Goal: Use online tool/utility: Utilize a website feature to perform a specific function

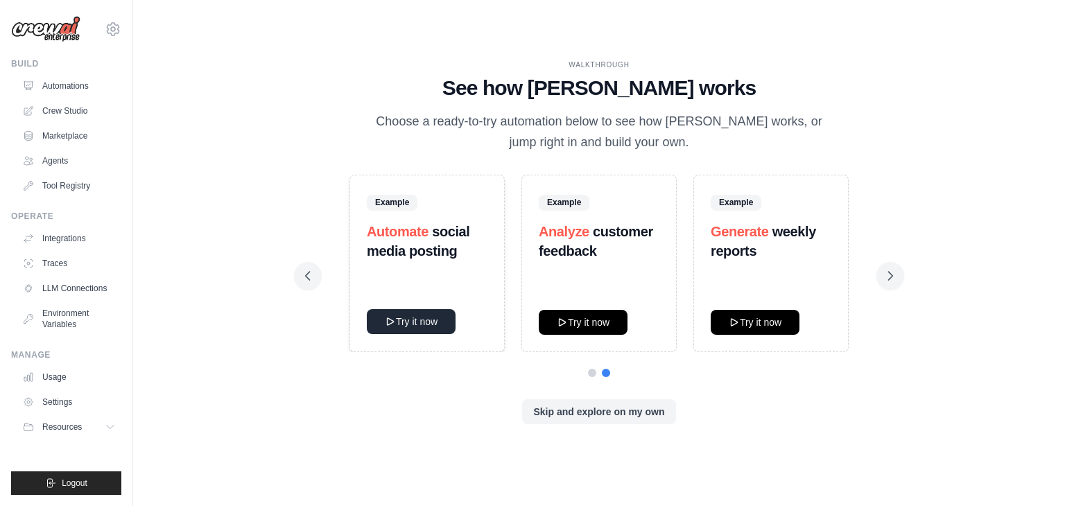
click at [405, 327] on button "Try it now" at bounding box center [411, 321] width 89 height 25
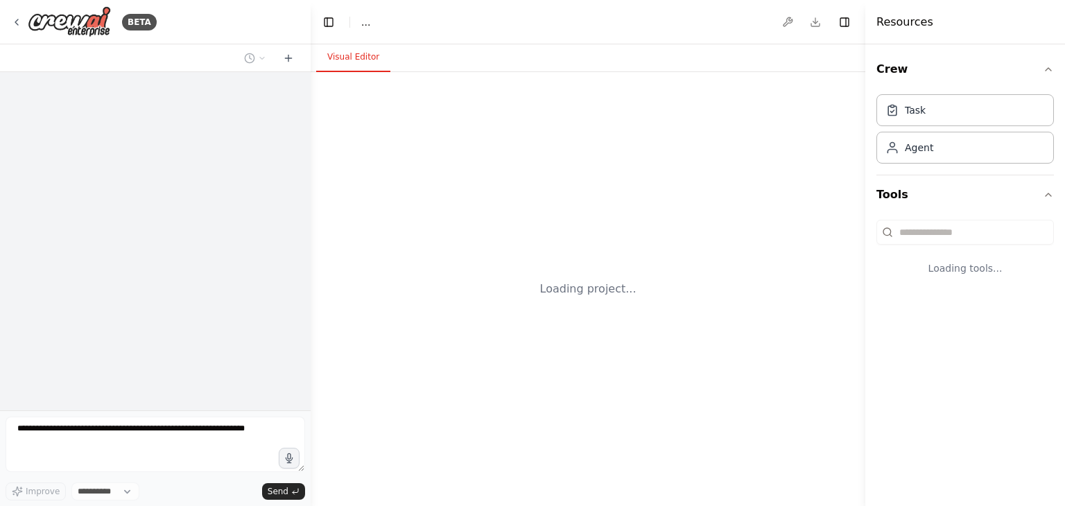
select select "****"
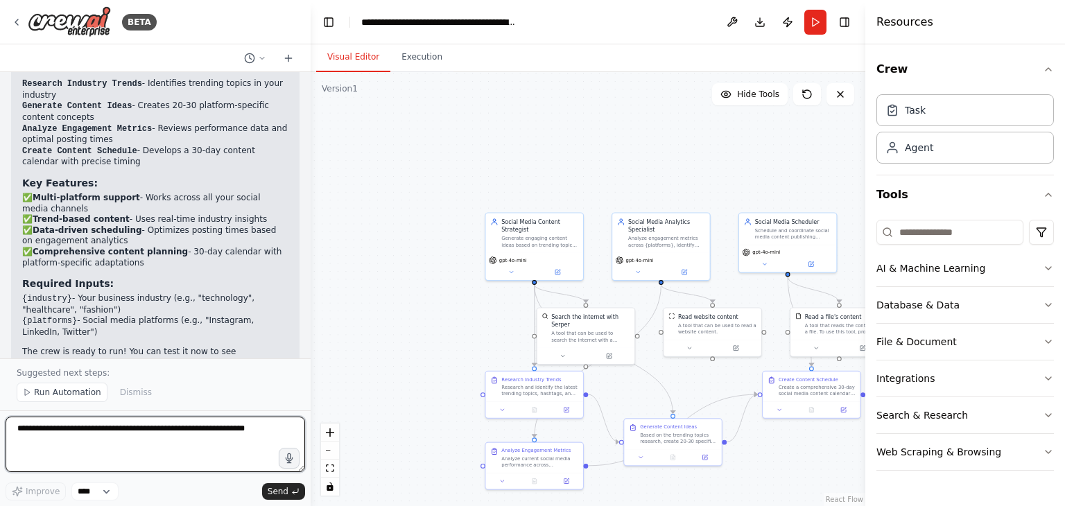
scroll to position [1259, 0]
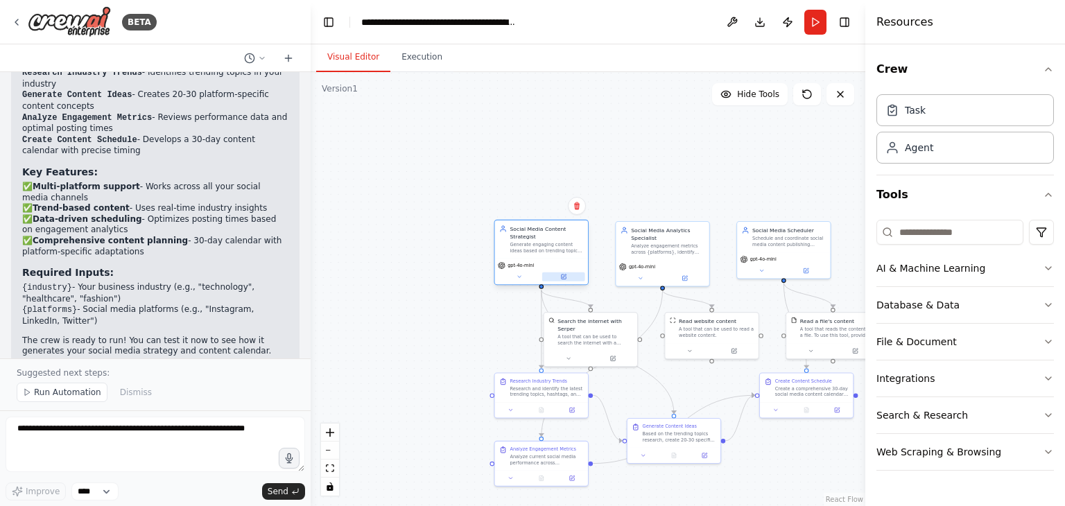
click at [558, 274] on button at bounding box center [563, 277] width 43 height 9
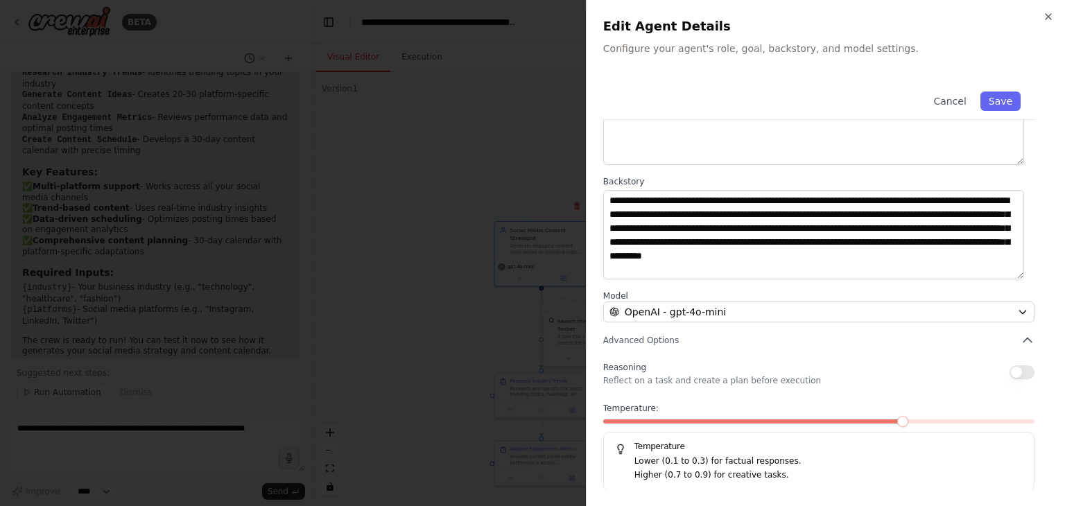
scroll to position [0, 0]
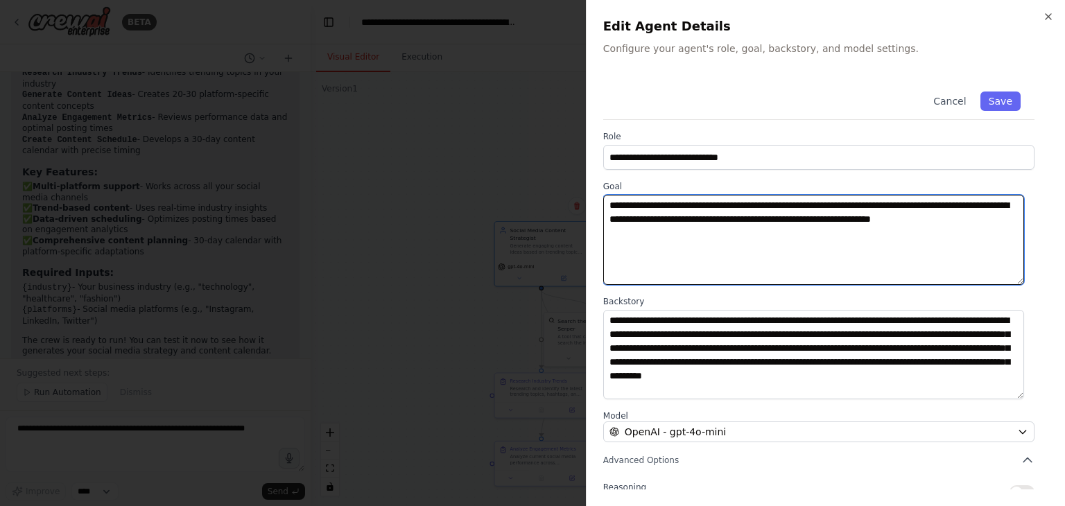
drag, startPoint x: 913, startPoint y: 203, endPoint x: 874, endPoint y: 206, distance: 38.9
click at [874, 206] on textarea "**********" at bounding box center [813, 240] width 421 height 90
click at [873, 206] on textarea "**********" at bounding box center [813, 240] width 421 height 90
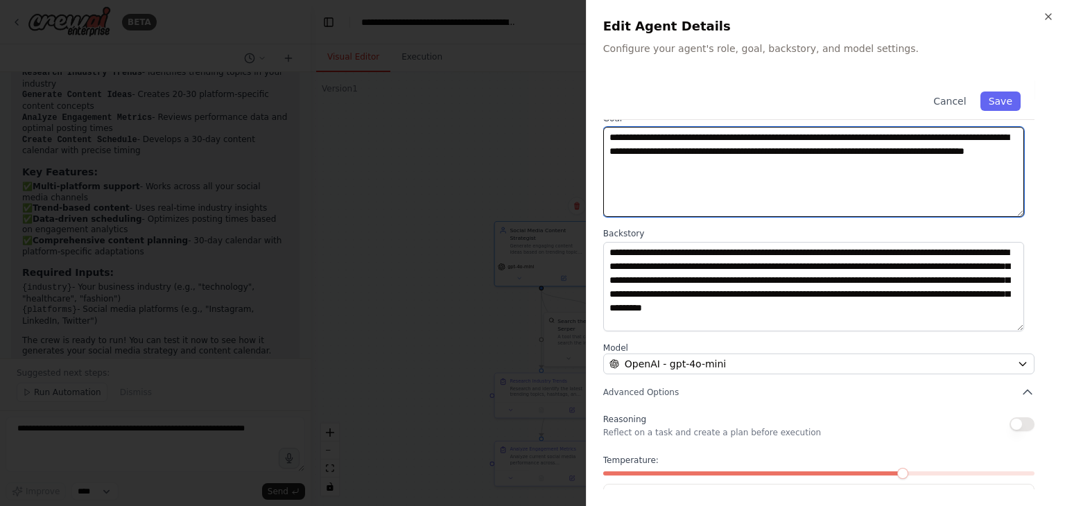
scroll to position [121, 0]
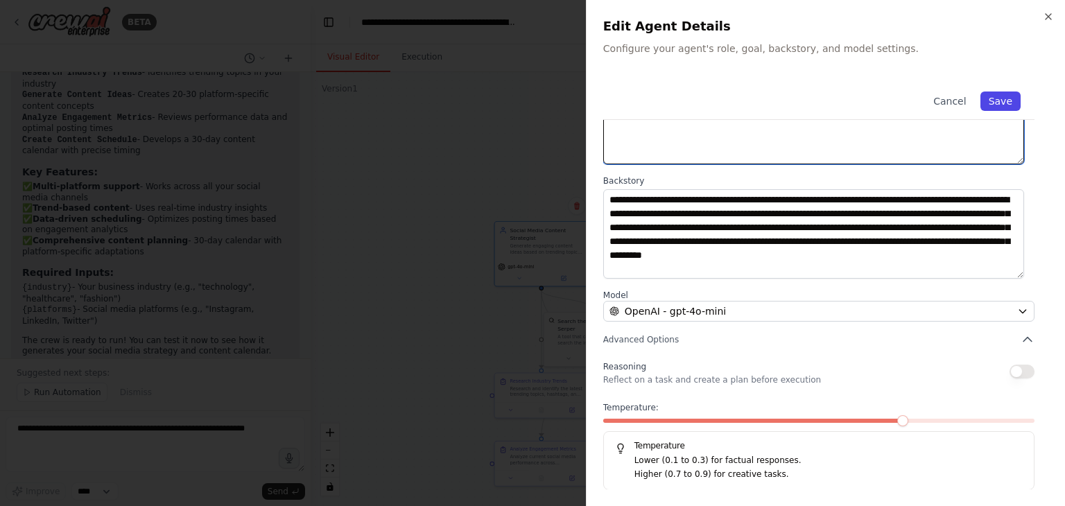
type textarea "**********"
click at [981, 94] on button "Save" at bounding box center [1001, 101] width 40 height 19
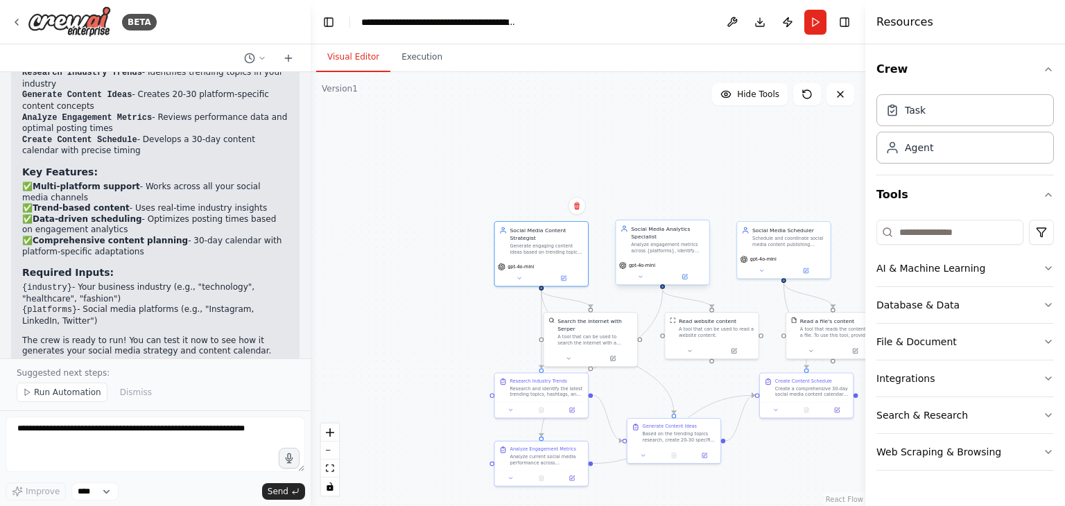
click at [676, 245] on div "Analyze engagement metrics across {platforms}, identify top-performing content …" at bounding box center [668, 248] width 74 height 12
click at [694, 276] on button at bounding box center [685, 277] width 43 height 9
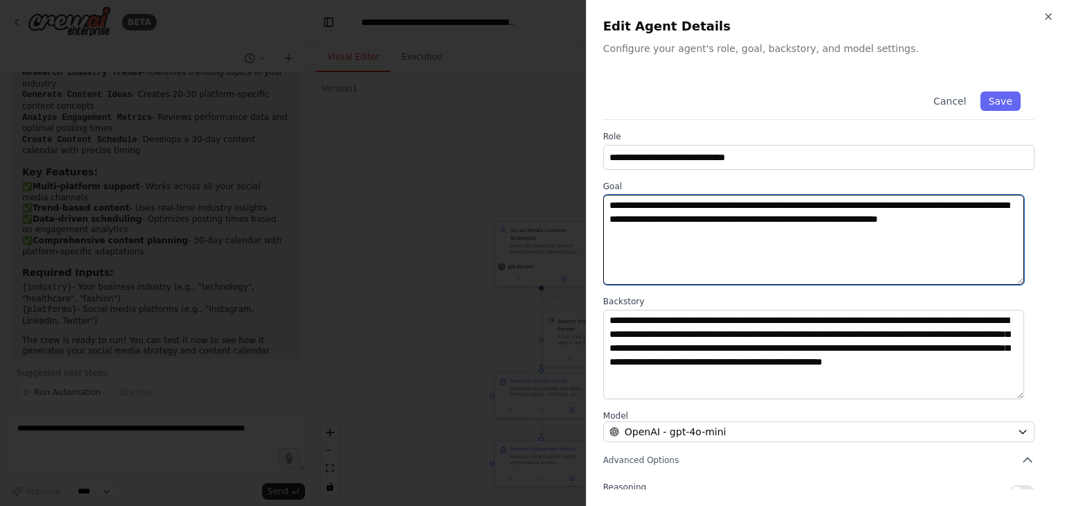
drag, startPoint x: 810, startPoint y: 206, endPoint x: 766, endPoint y: 204, distance: 43.7
click at [766, 204] on textarea "**********" at bounding box center [813, 240] width 421 height 90
click at [813, 204] on textarea "**********" at bounding box center [813, 240] width 421 height 90
drag, startPoint x: 810, startPoint y: 207, endPoint x: 765, endPoint y: 205, distance: 45.1
click at [765, 205] on textarea "**********" at bounding box center [813, 240] width 421 height 90
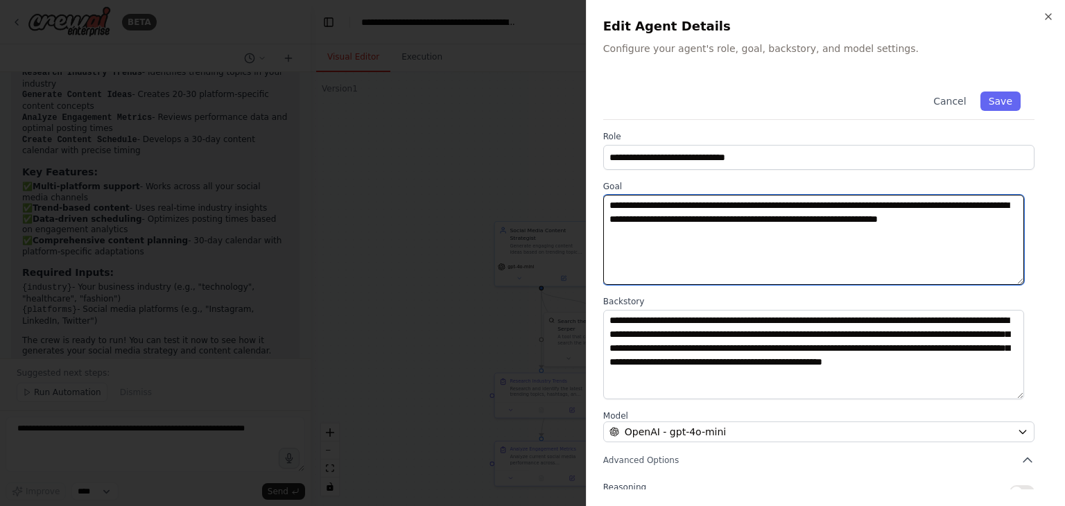
paste textarea
paste textarea "**********"
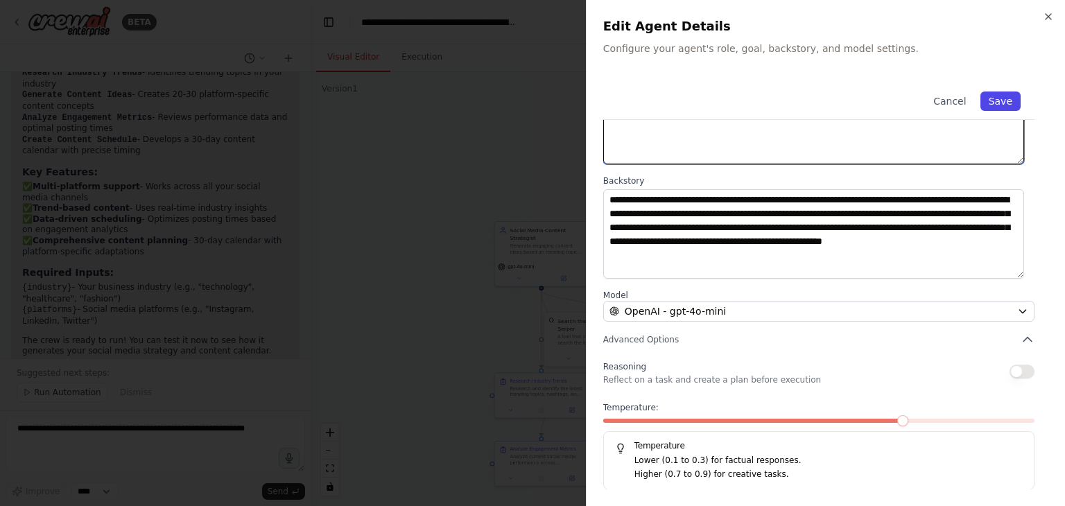
type textarea "**********"
click at [990, 106] on button "Save" at bounding box center [1001, 101] width 40 height 19
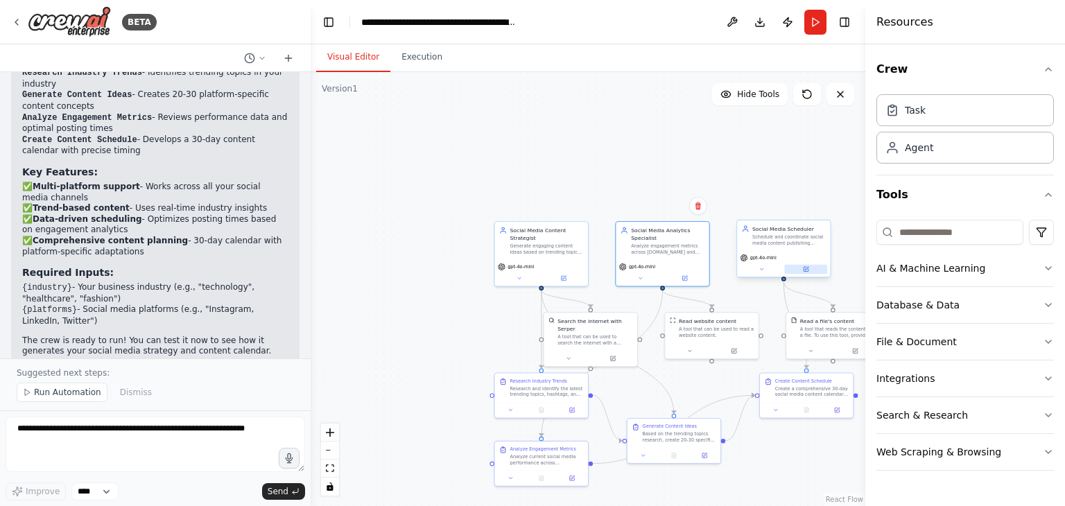
click at [809, 265] on button at bounding box center [805, 269] width 43 height 9
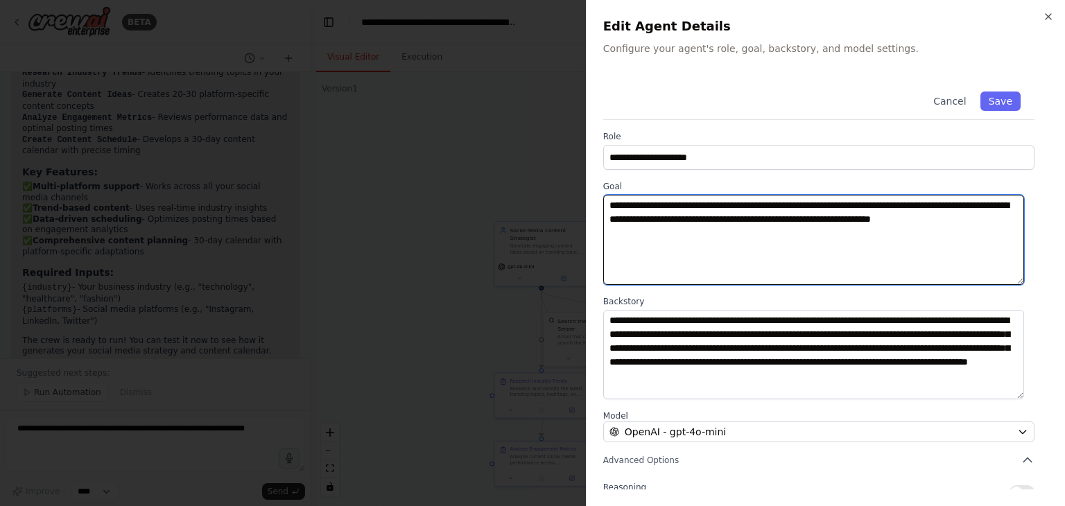
drag, startPoint x: 932, startPoint y: 207, endPoint x: 886, endPoint y: 205, distance: 45.8
click at [886, 205] on textarea "**********" at bounding box center [813, 240] width 421 height 90
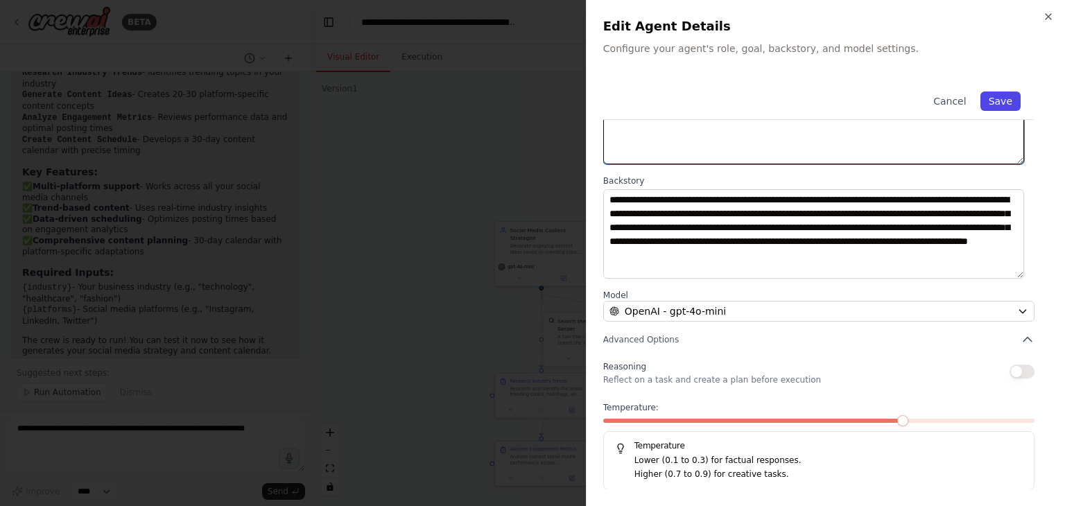
type textarea "**********"
click at [992, 92] on button "Save" at bounding box center [1001, 101] width 40 height 19
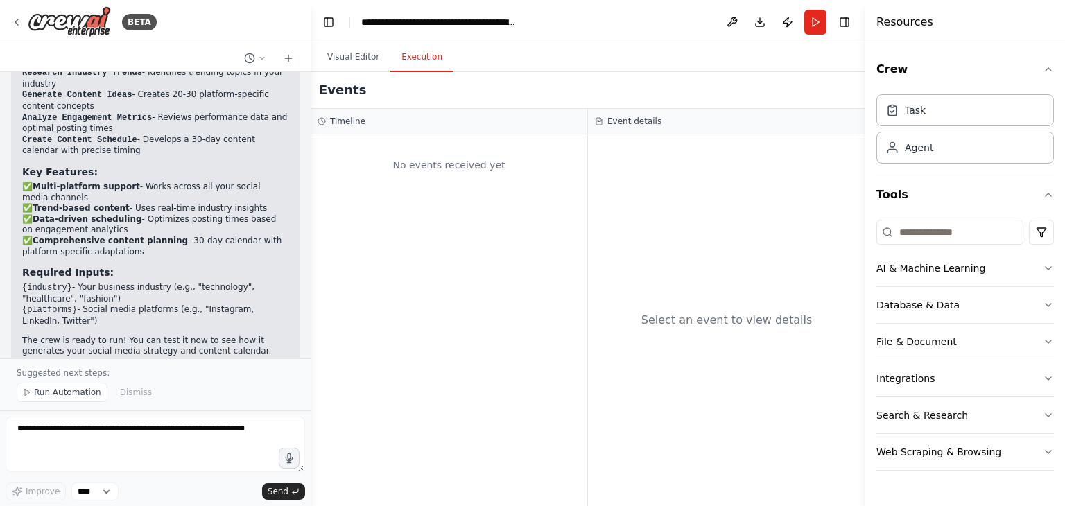
click at [433, 54] on button "Execution" at bounding box center [421, 57] width 63 height 29
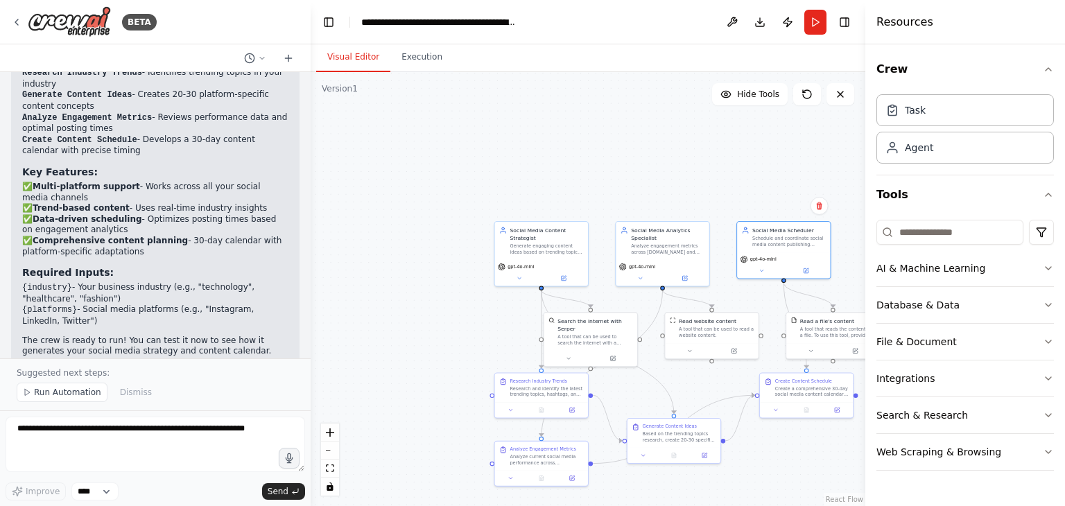
click at [346, 56] on button "Visual Editor" at bounding box center [353, 57] width 74 height 29
click at [592, 333] on div "A tool that can be used to search the internet with a search_query. Supports di…" at bounding box center [595, 339] width 75 height 12
click at [614, 354] on icon at bounding box center [613, 355] width 3 height 3
click at [693, 351] on button at bounding box center [690, 349] width 43 height 9
click at [740, 356] on div at bounding box center [711, 349] width 93 height 15
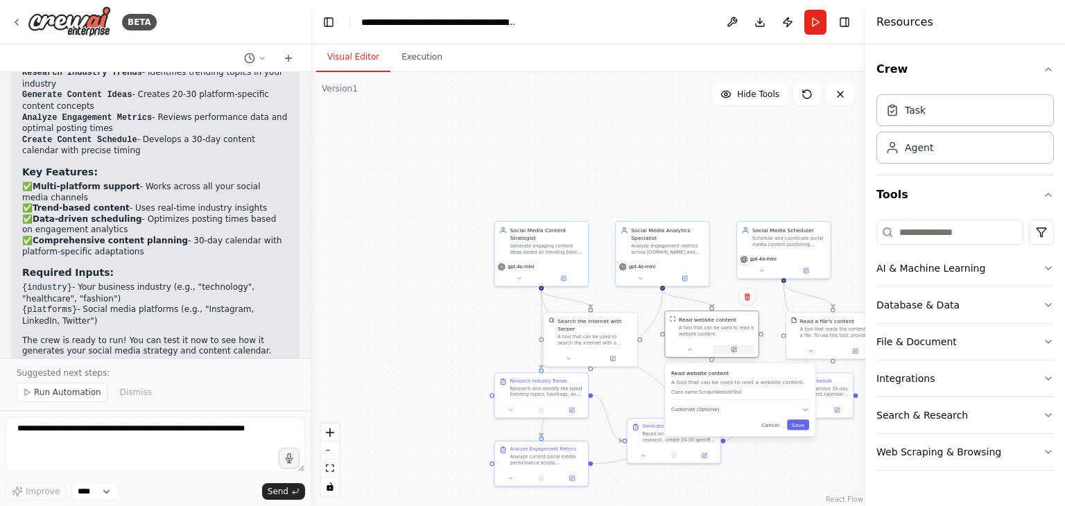
click at [735, 349] on icon at bounding box center [734, 348] width 3 height 3
click at [816, 30] on button "Run" at bounding box center [815, 22] width 22 height 25
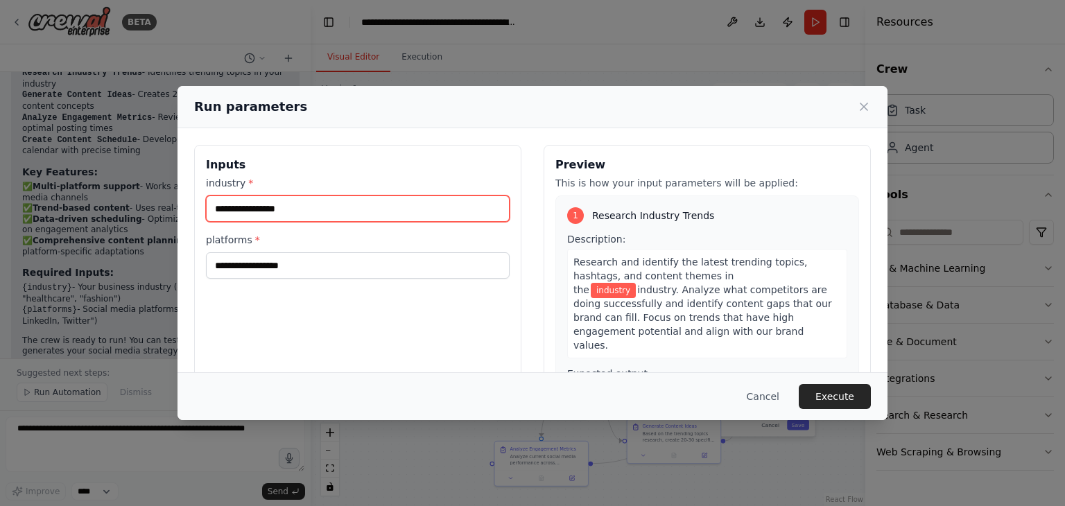
click at [261, 210] on input "industry *" at bounding box center [358, 209] width 304 height 26
type input "********"
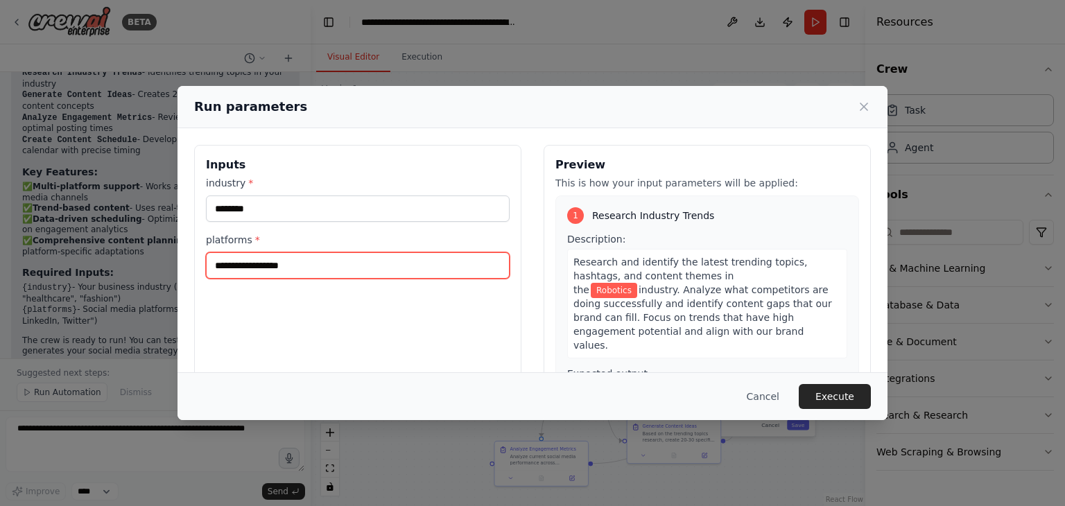
click at [239, 273] on input "platforms *" at bounding box center [358, 265] width 304 height 26
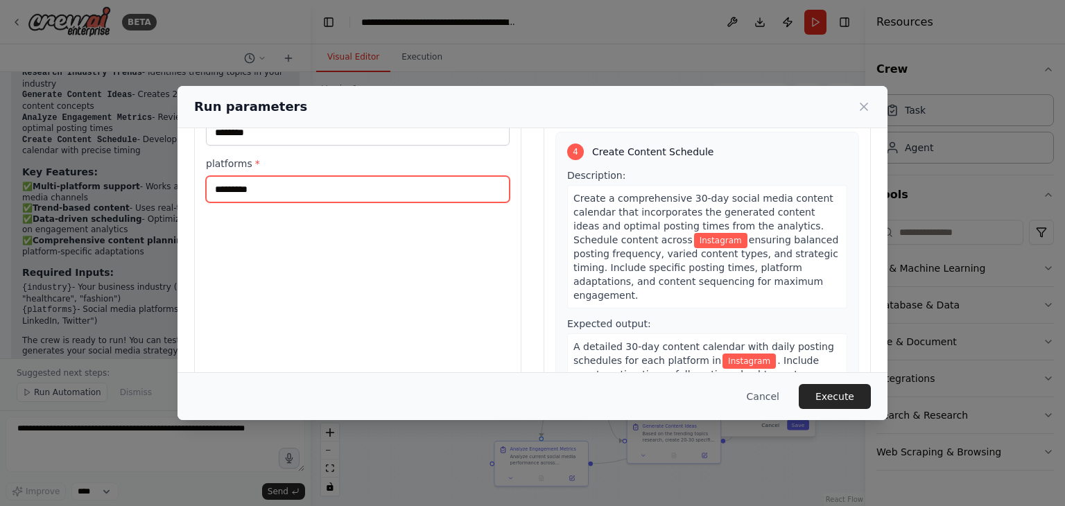
scroll to position [117, 0]
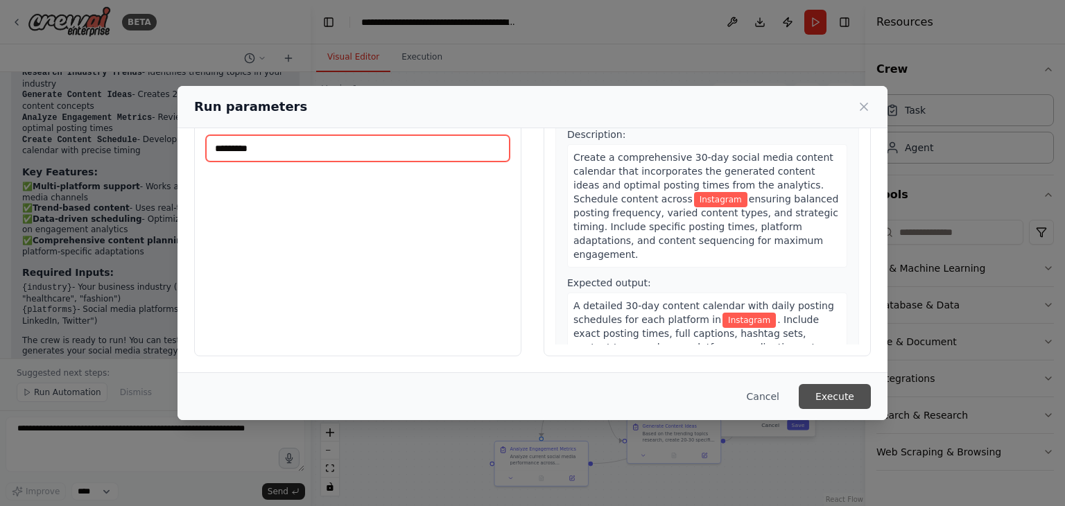
type input "*********"
click at [833, 402] on button "Execute" at bounding box center [835, 396] width 72 height 25
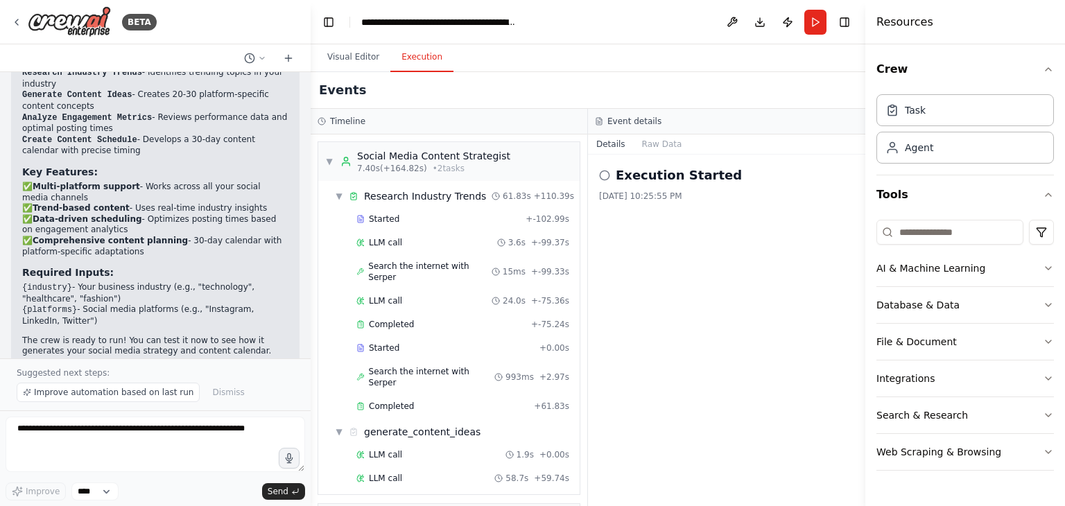
click at [424, 67] on button "Execution" at bounding box center [421, 57] width 63 height 29
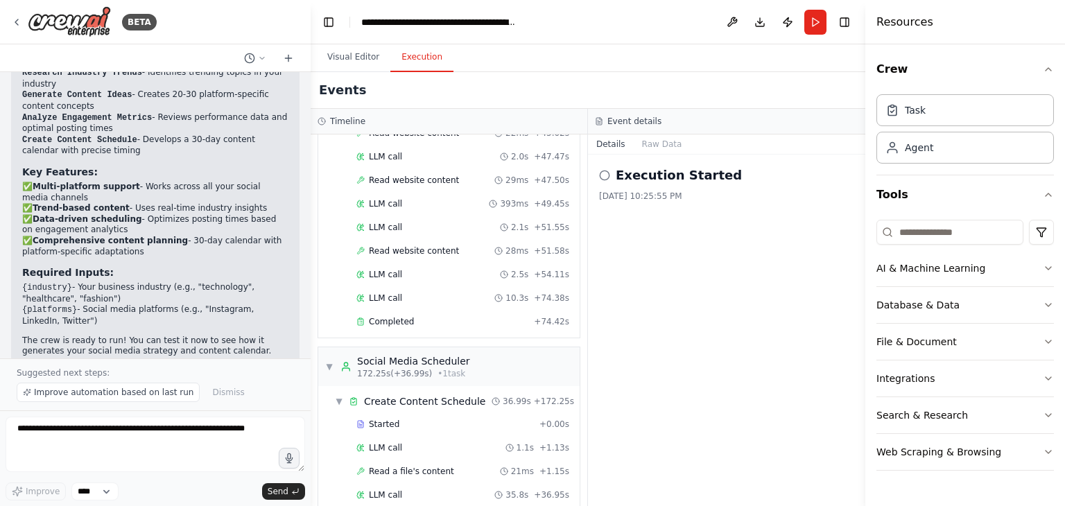
scroll to position [1362, 0]
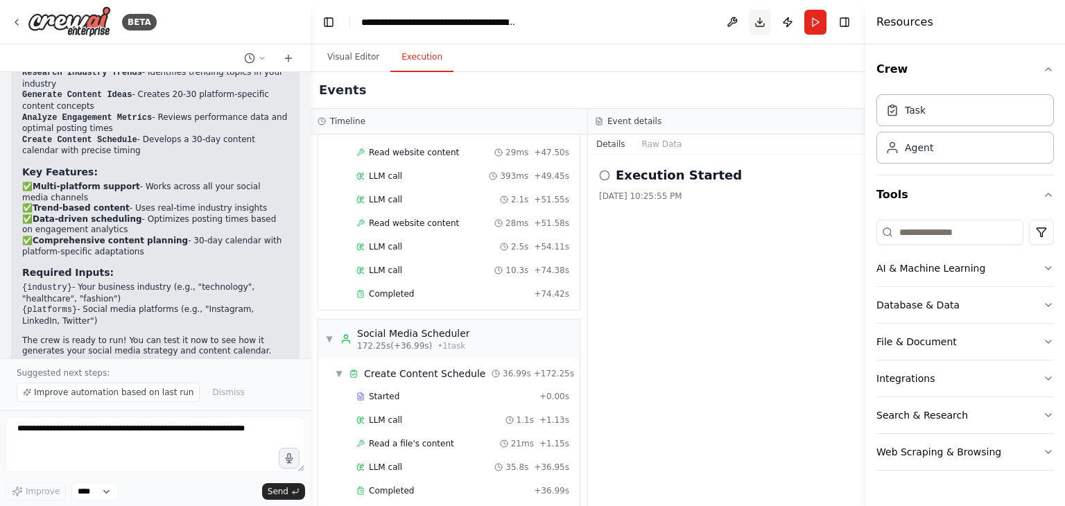
click at [754, 26] on button "Download" at bounding box center [760, 22] width 22 height 25
click at [604, 174] on icon at bounding box center [604, 175] width 11 height 11
click at [655, 143] on button "Raw Data" at bounding box center [662, 144] width 57 height 19
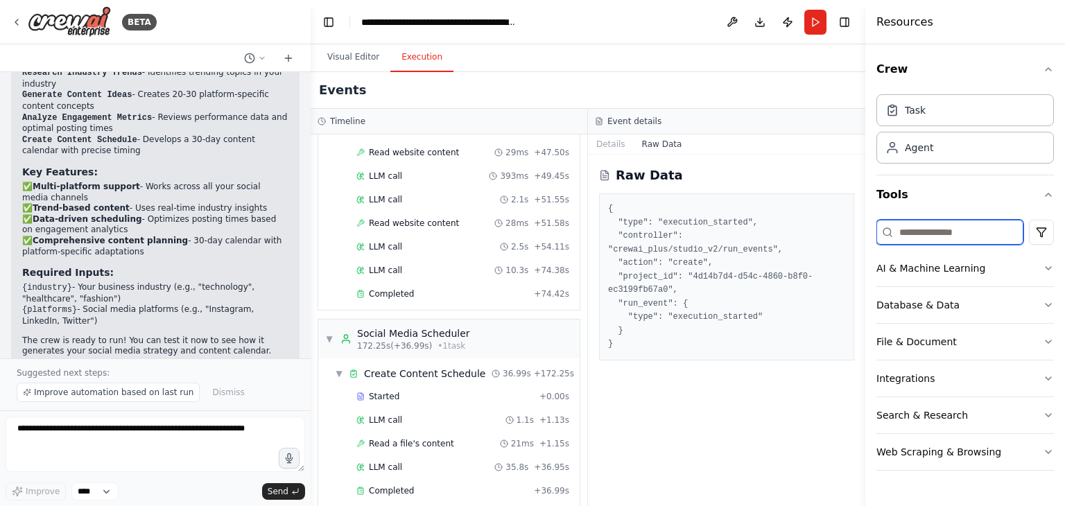
click at [949, 221] on input at bounding box center [950, 232] width 147 height 25
click at [932, 280] on button "AI & Machine Learning" at bounding box center [966, 268] width 178 height 36
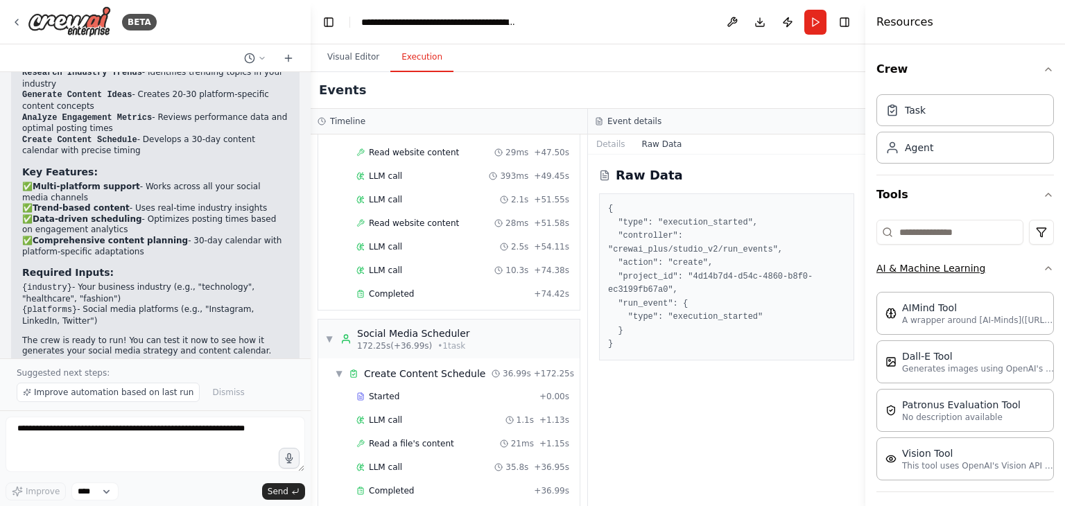
scroll to position [40, 0]
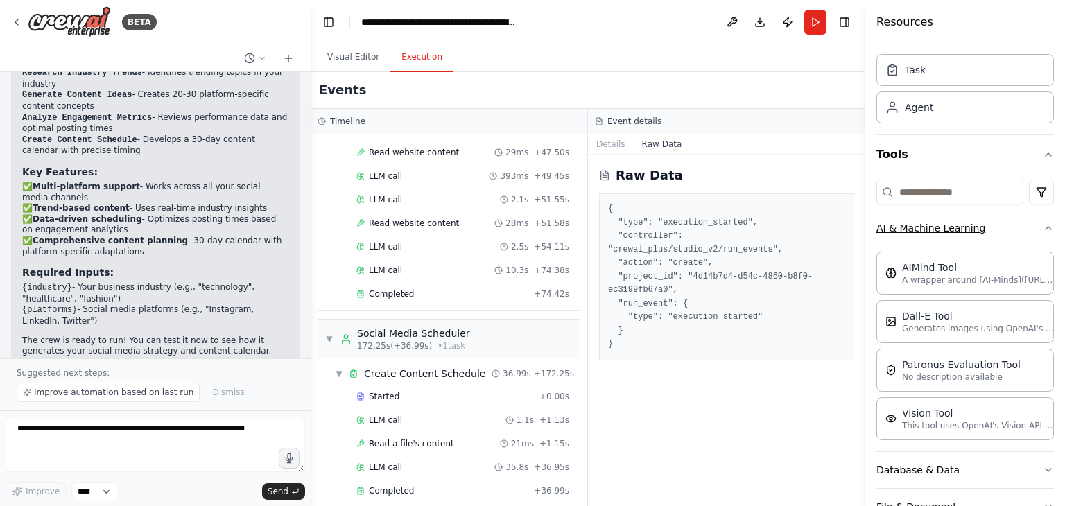
click at [932, 280] on p "A wrapper around [AI-Minds](https://mindsdb.com/minds). Useful for when you nee…" at bounding box center [978, 280] width 153 height 11
click at [971, 289] on div "AIMind Tool A wrapper around [AI-Minds](https://mindsdb.com/minds). Useful for …" at bounding box center [966, 272] width 178 height 43
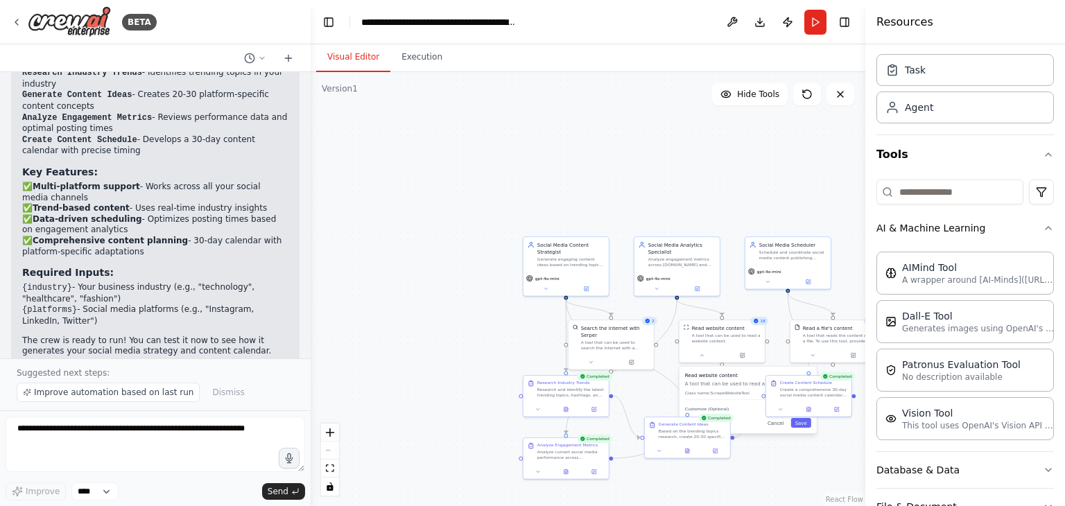
click at [341, 55] on button "Visual Editor" at bounding box center [353, 57] width 74 height 29
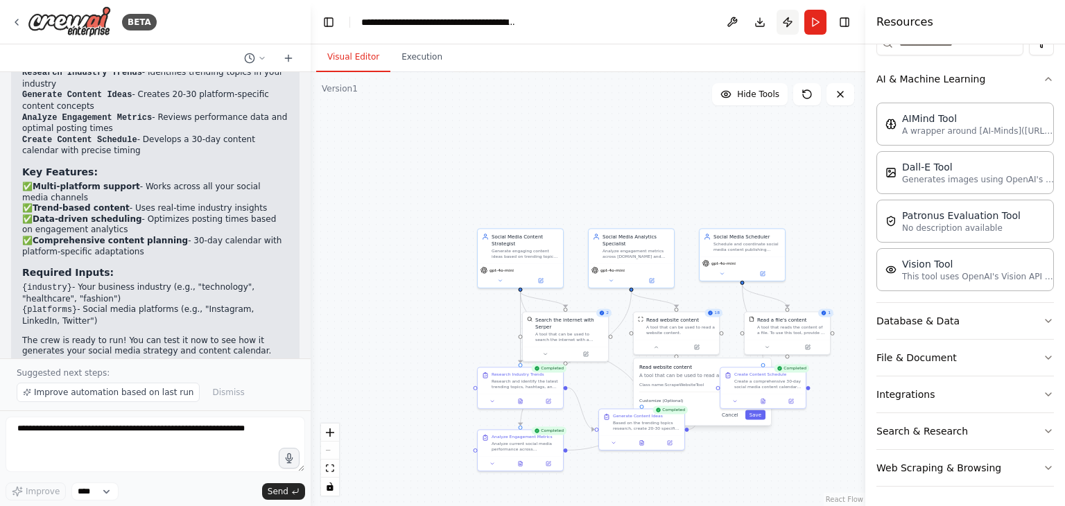
click at [793, 29] on button "Publish" at bounding box center [788, 22] width 22 height 25
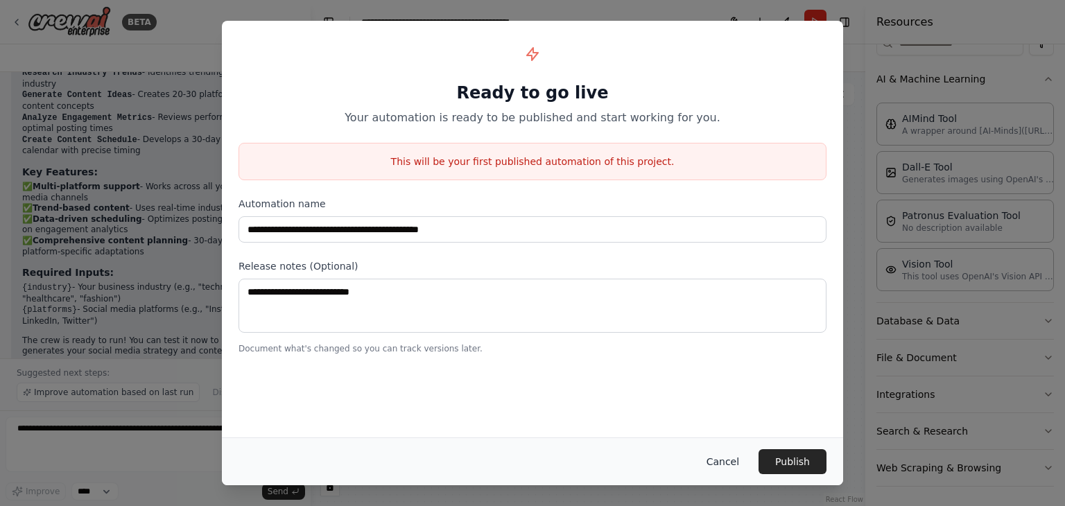
click at [730, 454] on button "Cancel" at bounding box center [723, 461] width 55 height 25
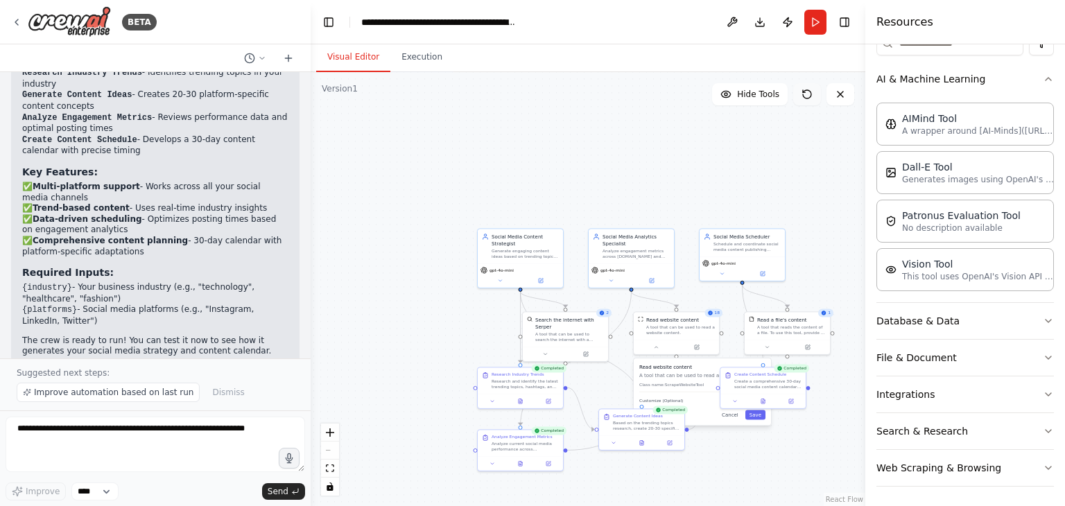
click at [810, 89] on icon at bounding box center [807, 94] width 11 height 11
click at [724, 139] on div ".deletable-edge-delete-btn { width: 20px; height: 20px; border: 0px solid #ffff…" at bounding box center [588, 289] width 555 height 434
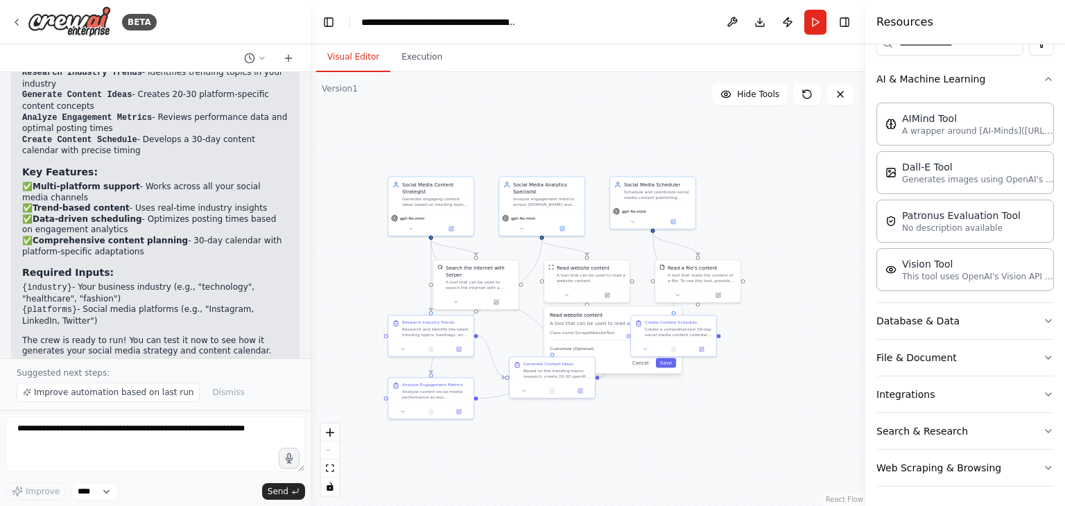
drag, startPoint x: 718, startPoint y: 162, endPoint x: 628, endPoint y: 110, distance: 103.5
click at [628, 110] on div ".deletable-edge-delete-btn { width: 20px; height: 20px; border: 0px solid #ffff…" at bounding box center [588, 289] width 555 height 434
drag, startPoint x: 589, startPoint y: 214, endPoint x: 562, endPoint y: 156, distance: 63.9
click at [562, 156] on div ".deletable-edge-delete-btn { width: 20px; height: 20px; border: 0px solid #ffff…" at bounding box center [588, 289] width 555 height 434
drag, startPoint x: 409, startPoint y: 225, endPoint x: 420, endPoint y: 225, distance: 10.4
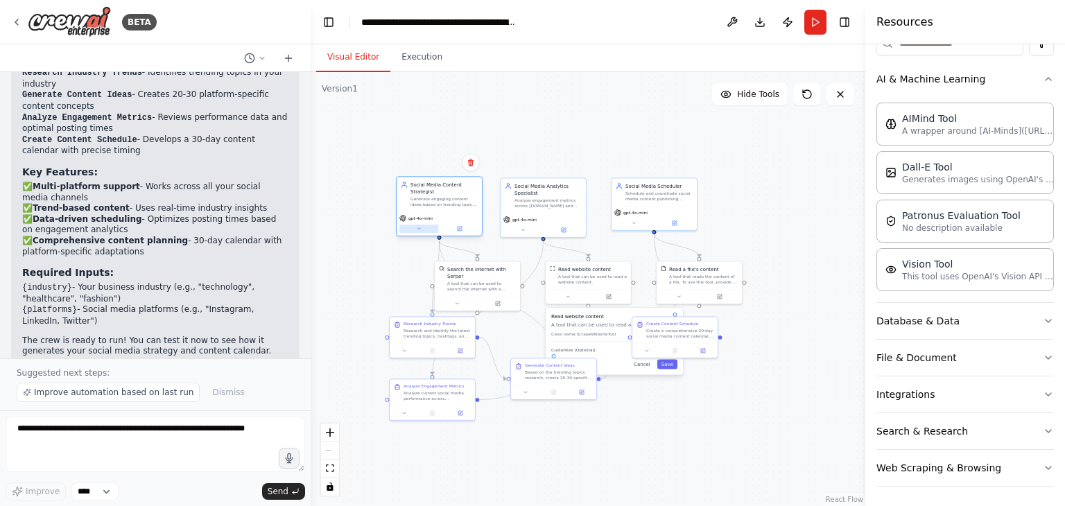
click at [420, 226] on icon at bounding box center [419, 229] width 6 height 6
click at [527, 135] on div ".deletable-edge-delete-btn { width: 20px; height: 20px; border: 0px solid #ffff…" at bounding box center [588, 289] width 555 height 434
click at [660, 245] on div ".deletable-edge-delete-btn { width: 20px; height: 20px; border: 0px solid #ffff…" at bounding box center [588, 289] width 555 height 434
click at [665, 261] on div "Read a file's content A tool that reads the content of a file. To use this tool…" at bounding box center [699, 274] width 85 height 28
click at [501, 260] on div "Search the internet with Serper A tool that can be used to search the internet …" at bounding box center [477, 277] width 85 height 35
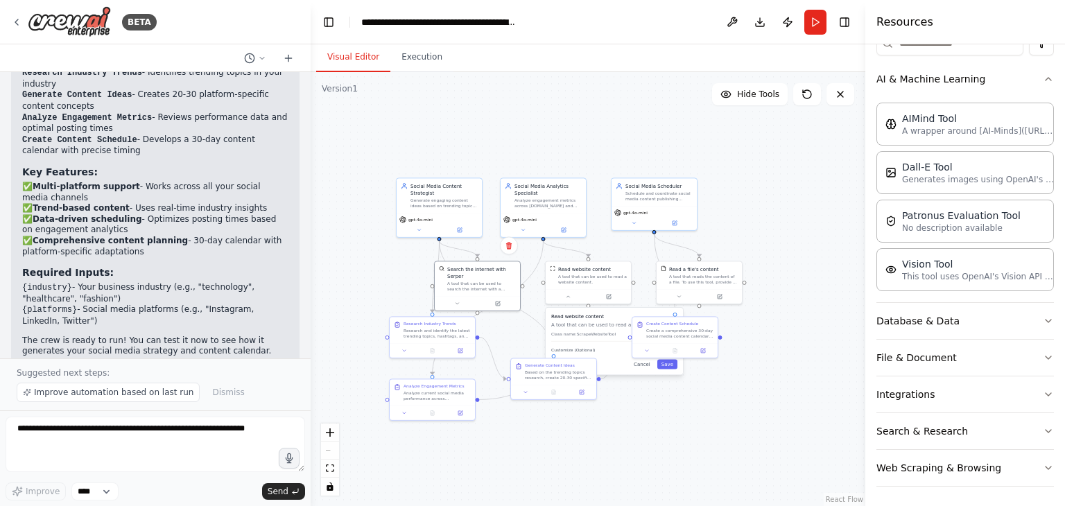
click at [364, 259] on div ".deletable-edge-delete-btn { width: 20px; height: 20px; border: 0px solid #ffff…" at bounding box center [588, 289] width 555 height 434
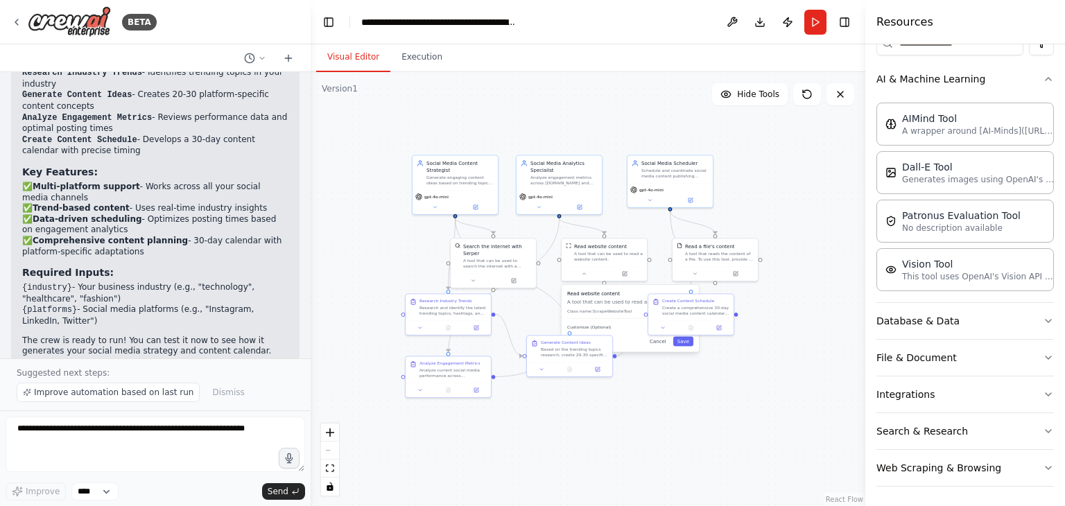
drag, startPoint x: 364, startPoint y: 259, endPoint x: 380, endPoint y: 236, distance: 27.9
click at [380, 236] on div ".deletable-edge-delete-btn { width: 20px; height: 20px; border: 0px solid #ffff…" at bounding box center [588, 289] width 555 height 434
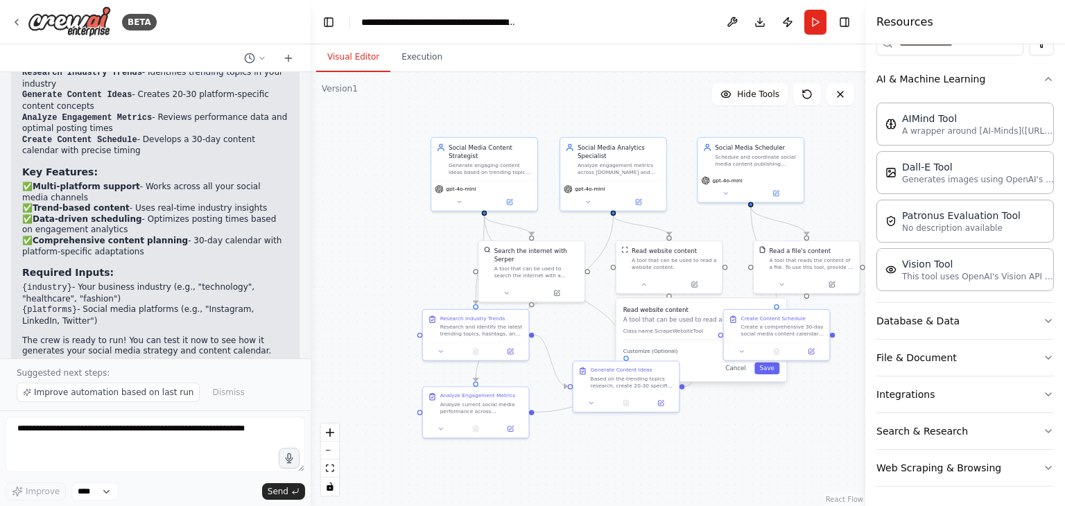
click at [737, 427] on div ".deletable-edge-delete-btn { width: 20px; height: 20px; border: 0px solid #ffff…" at bounding box center [588, 289] width 555 height 434
click at [766, 370] on button "Save" at bounding box center [767, 369] width 25 height 12
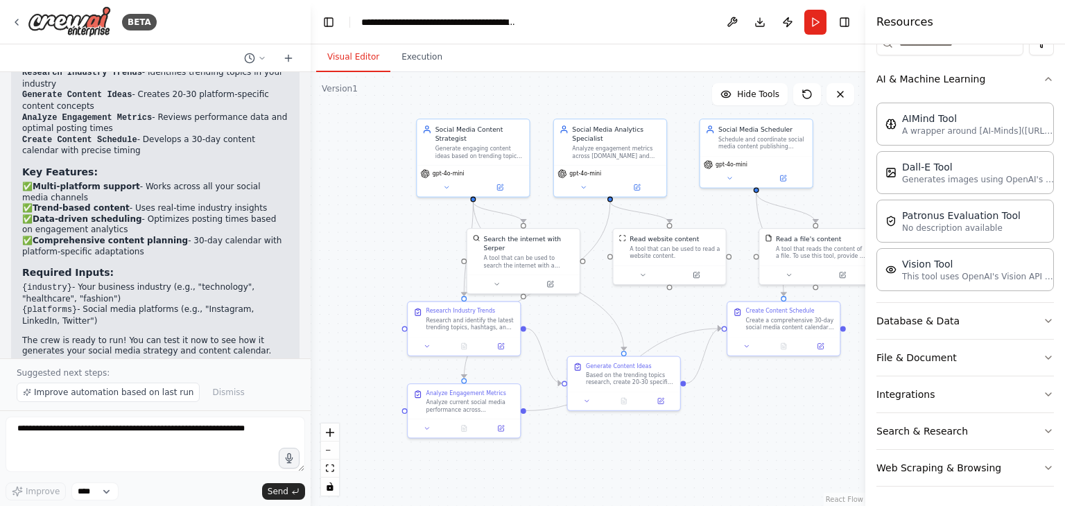
click at [693, 61] on div "Visual Editor Execution" at bounding box center [588, 58] width 555 height 28
click at [846, 17] on button "Toggle Right Sidebar" at bounding box center [844, 21] width 19 height 19
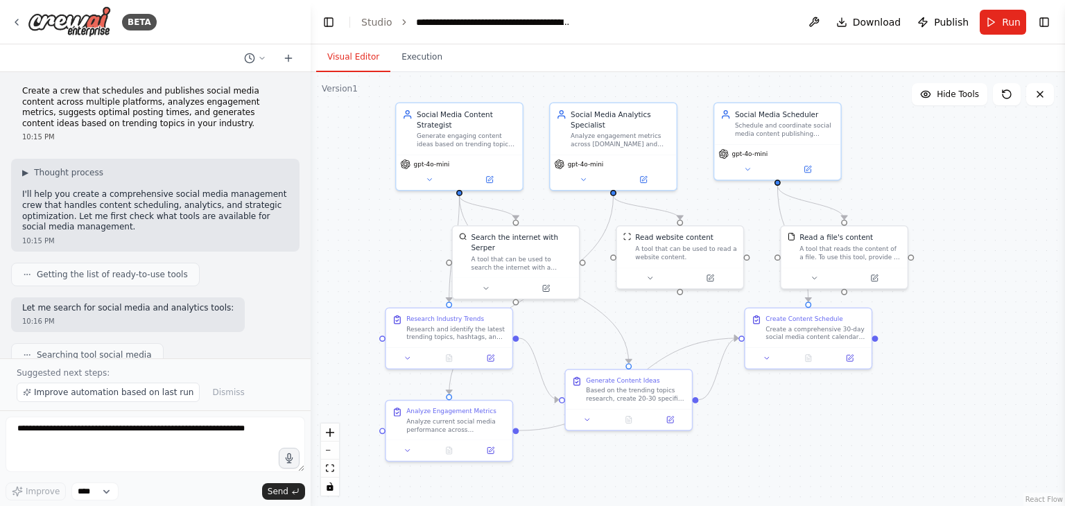
scroll to position [0, 0]
click at [399, 56] on button "Execution" at bounding box center [421, 57] width 63 height 29
click at [344, 62] on button "Visual Editor" at bounding box center [353, 57] width 74 height 29
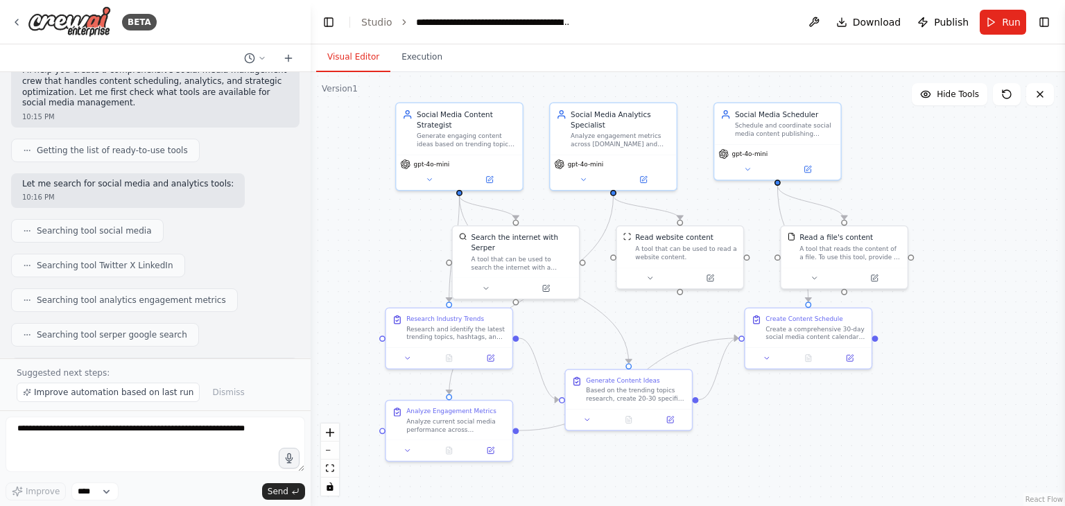
scroll to position [176, 0]
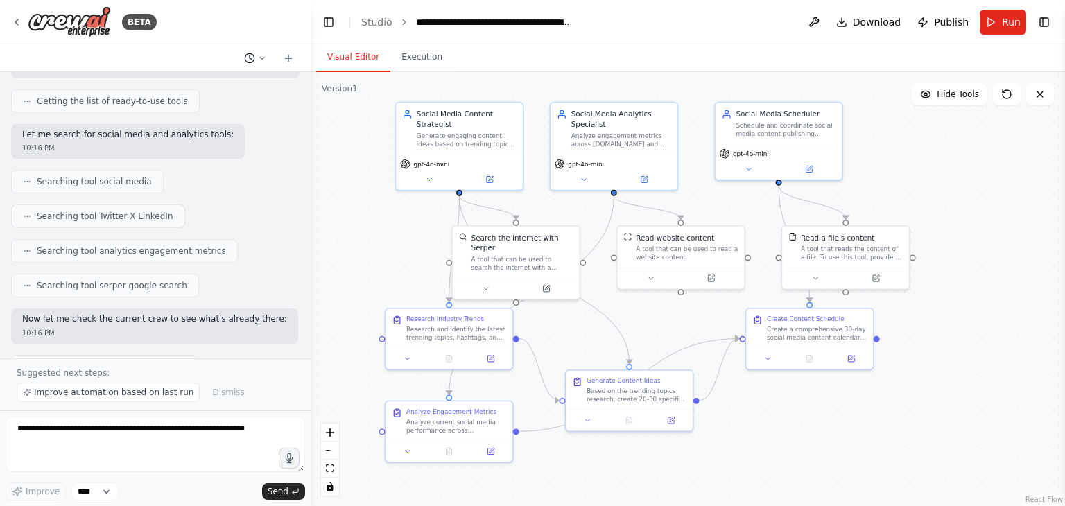
click at [261, 54] on icon at bounding box center [262, 58] width 8 height 8
click at [329, 164] on div ".deletable-edge-delete-btn { width: 20px; height: 20px; border: 0px solid #ffff…" at bounding box center [688, 289] width 755 height 434
click at [329, 22] on button "Toggle Left Sidebar" at bounding box center [328, 21] width 19 height 19
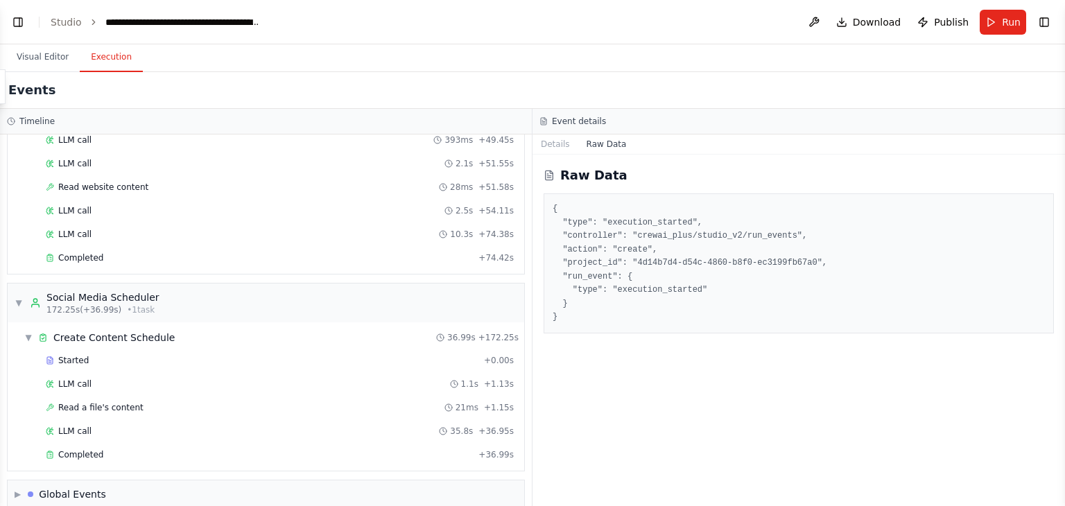
click at [98, 67] on button "Execution" at bounding box center [111, 57] width 63 height 29
click at [562, 144] on button "Details" at bounding box center [556, 144] width 46 height 19
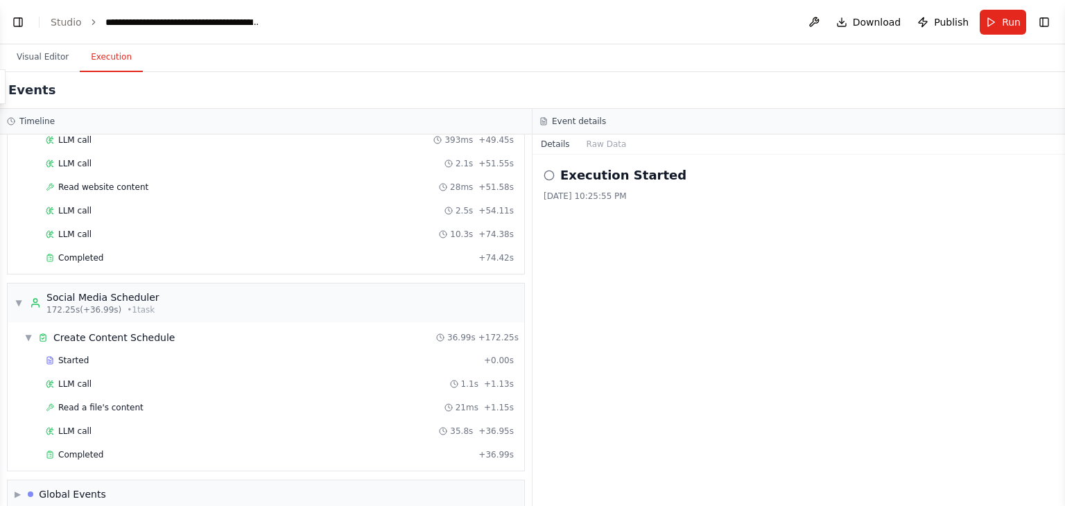
click at [549, 168] on div "Execution Started" at bounding box center [799, 175] width 510 height 19
click at [587, 139] on button "Raw Data" at bounding box center [606, 144] width 57 height 19
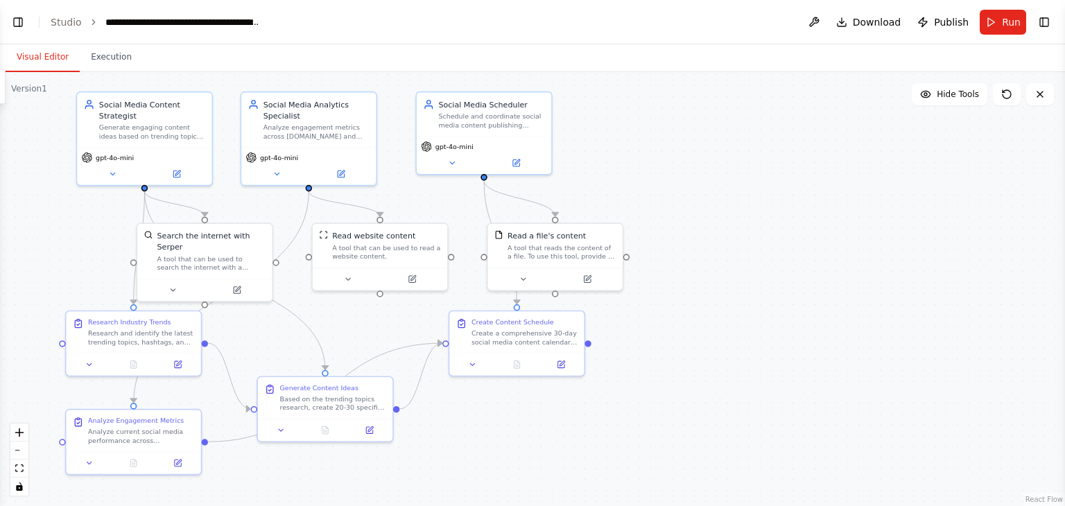
click at [33, 49] on button "Visual Editor" at bounding box center [43, 57] width 74 height 29
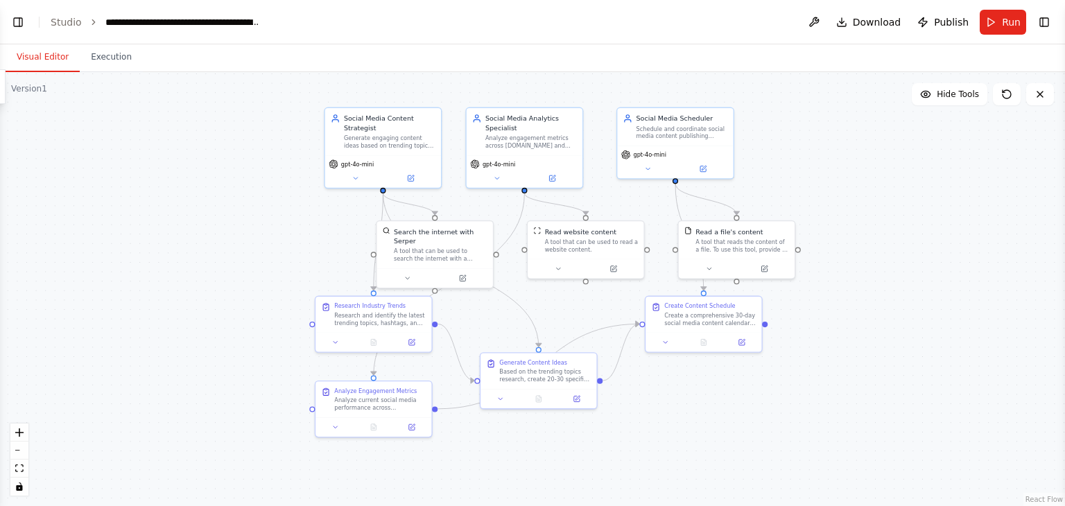
drag, startPoint x: 119, startPoint y: 121, endPoint x: 309, endPoint y: 101, distance: 190.4
click at [309, 101] on div ".deletable-edge-delete-btn { width: 20px; height: 20px; border: 0px solid #ffff…" at bounding box center [532, 289] width 1065 height 434
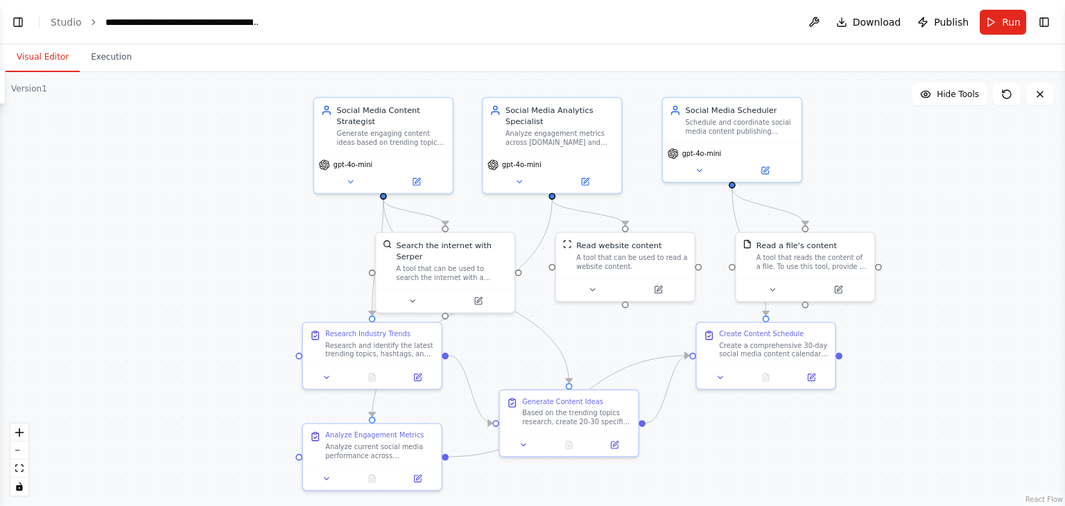
drag, startPoint x: 388, startPoint y: 168, endPoint x: 300, endPoint y: 244, distance: 117.0
click at [300, 244] on div ".deletable-edge-delete-btn { width: 20px; height: 20px; border: 0px solid #ffff…" at bounding box center [532, 289] width 1065 height 434
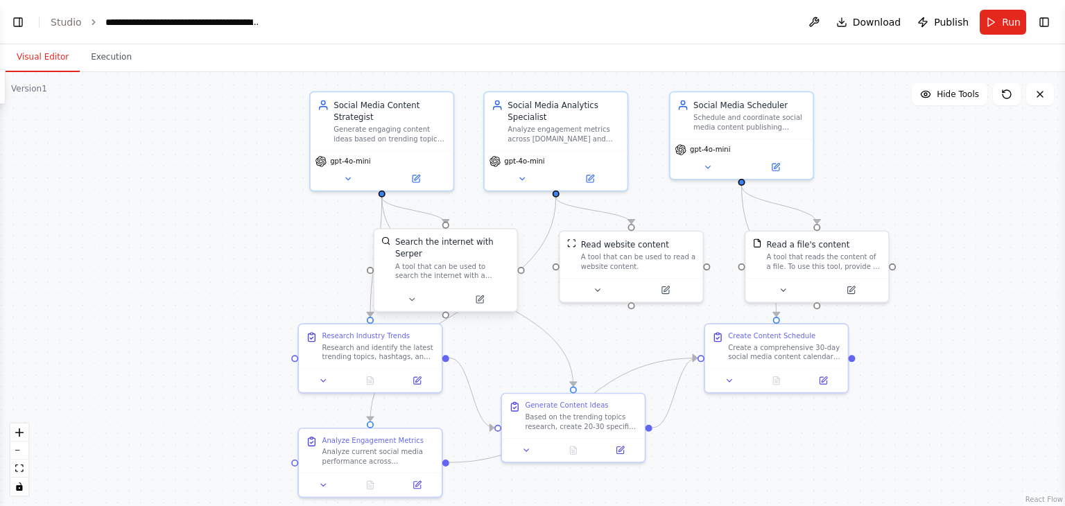
click at [432, 287] on div at bounding box center [445, 299] width 143 height 24
click at [330, 259] on div ".deletable-edge-delete-btn { width: 20px; height: 20px; border: 0px solid #ffff…" at bounding box center [532, 289] width 1065 height 434
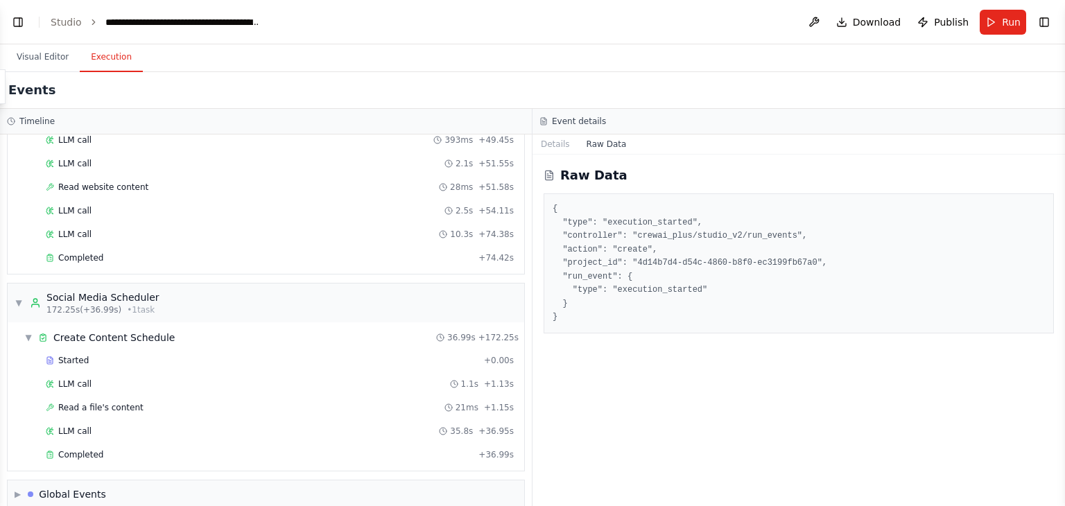
click at [106, 55] on button "Execution" at bounding box center [111, 57] width 63 height 29
click at [849, 23] on button "Download" at bounding box center [869, 22] width 76 height 25
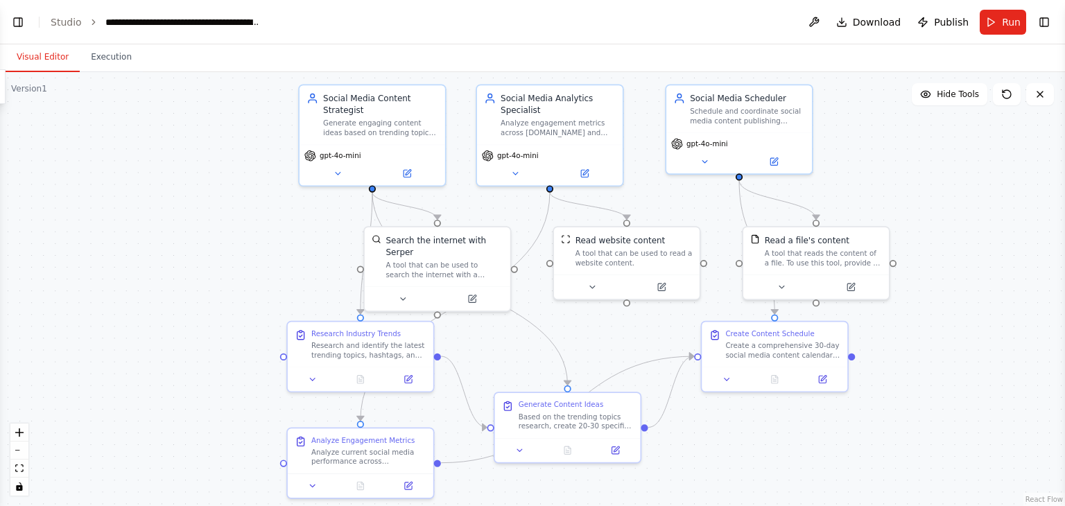
click at [23, 58] on button "Visual Editor" at bounding box center [43, 57] width 74 height 29
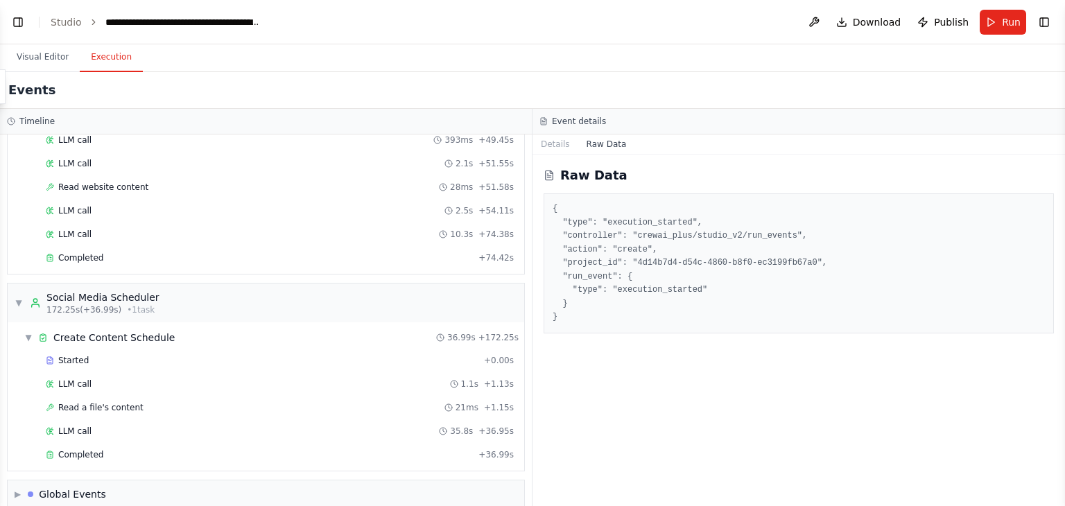
click at [97, 62] on button "Execution" at bounding box center [111, 57] width 63 height 29
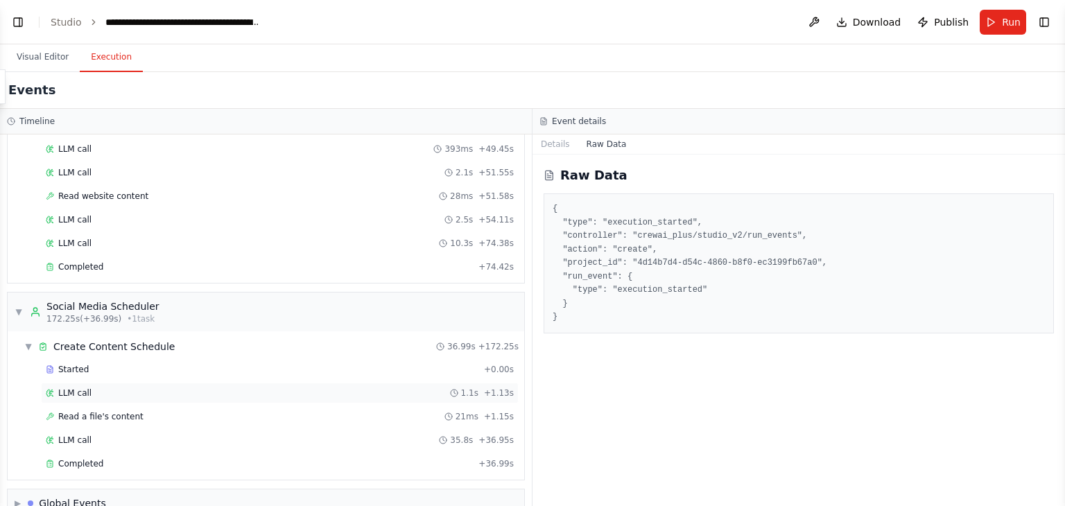
scroll to position [1356, 0]
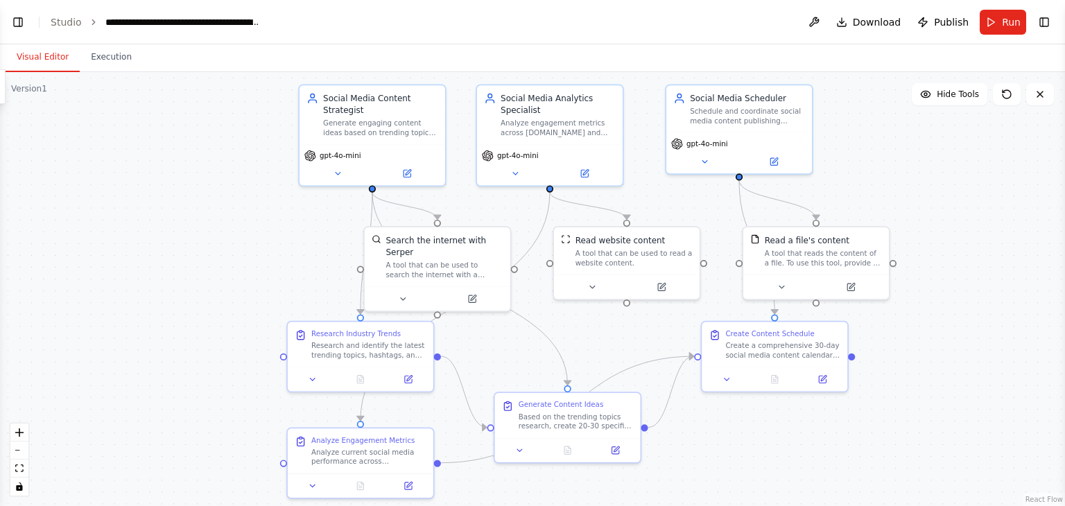
click at [64, 54] on button "Visual Editor" at bounding box center [43, 57] width 74 height 29
click at [19, 28] on button "Toggle Left Sidebar" at bounding box center [17, 21] width 19 height 19
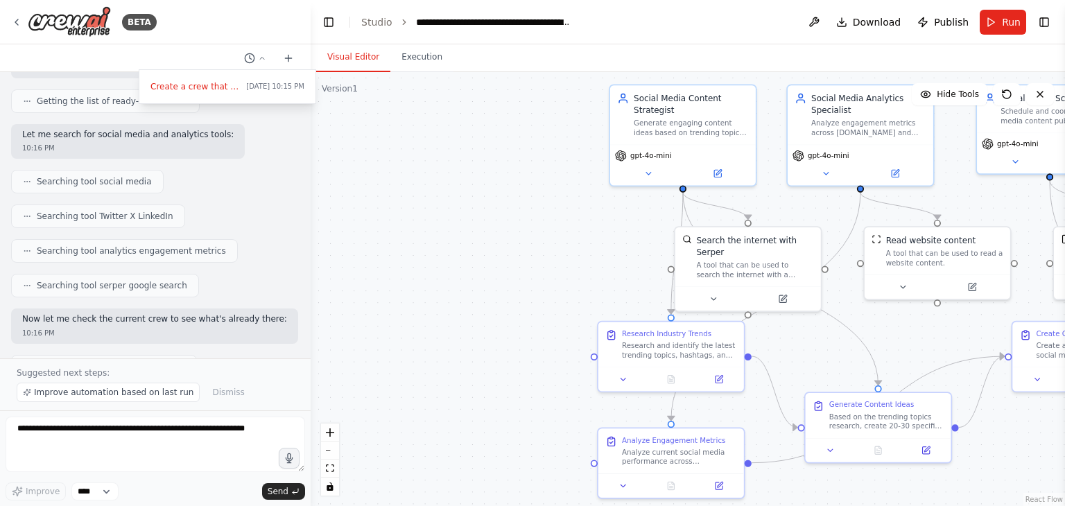
click at [338, 17] on header "**********" at bounding box center [688, 22] width 755 height 44
click at [322, 26] on button "Toggle Left Sidebar" at bounding box center [328, 21] width 19 height 19
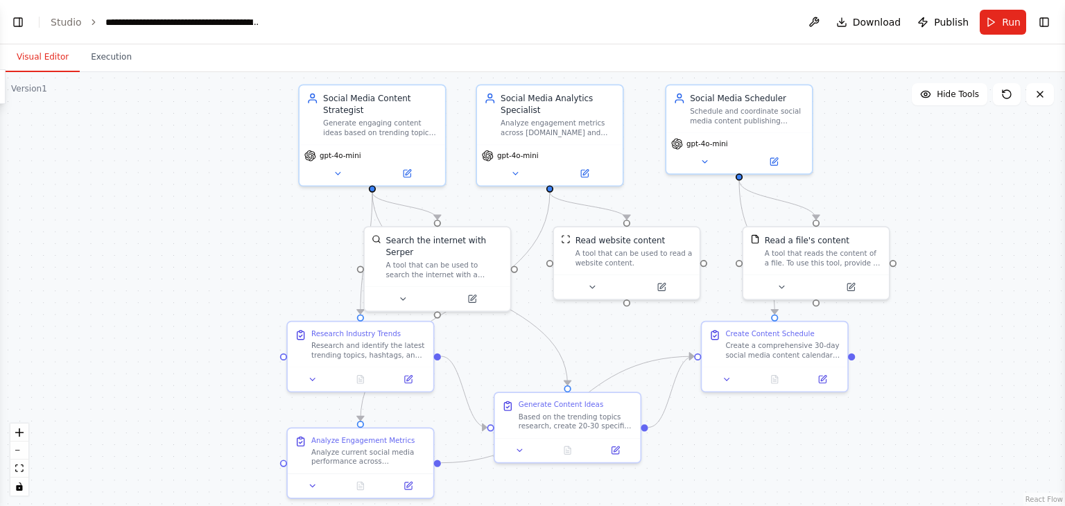
click at [728, 62] on div "Visual Editor Execution" at bounding box center [532, 58] width 1065 height 28
click at [1037, 92] on icon at bounding box center [1040, 94] width 11 height 11
